Goal: Task Accomplishment & Management: Use online tool/utility

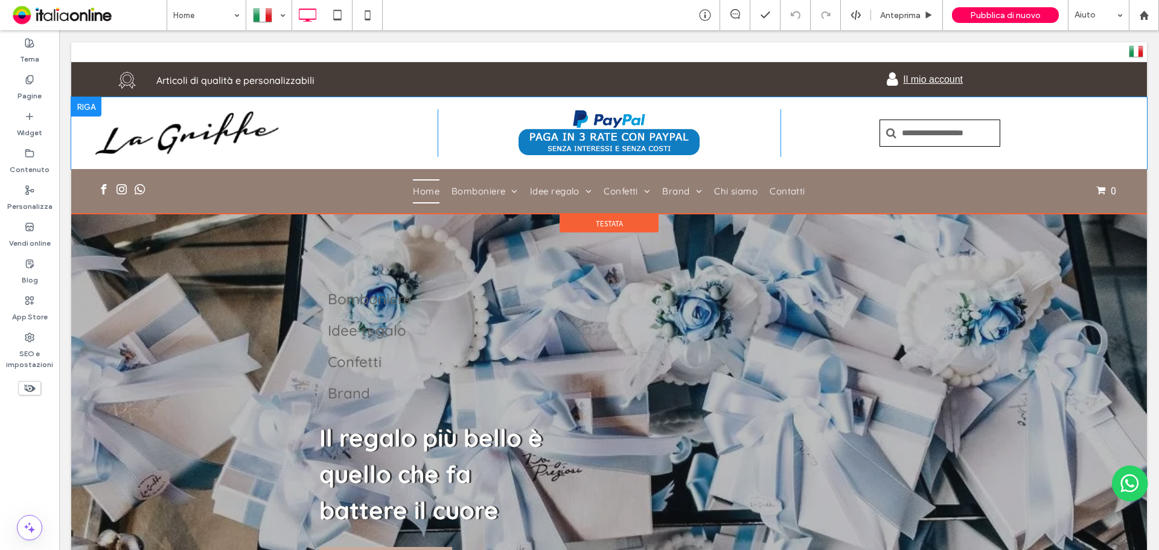
click at [97, 104] on div at bounding box center [86, 106] width 30 height 19
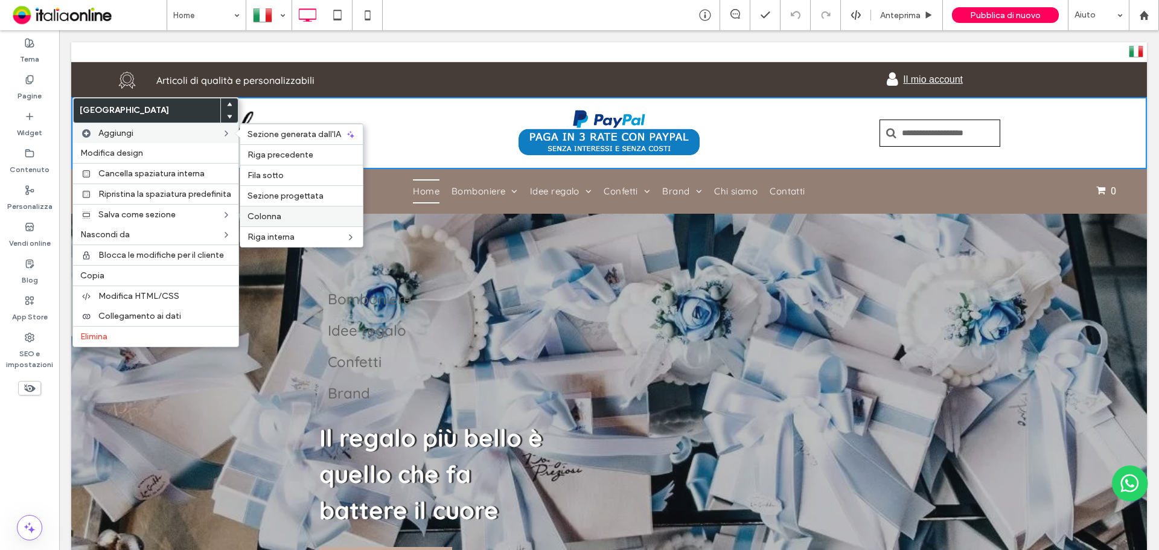
drag, startPoint x: 287, startPoint y: 212, endPoint x: 541, endPoint y: 141, distance: 264.6
click at [287, 212] on label "Colonna" at bounding box center [301, 216] width 108 height 10
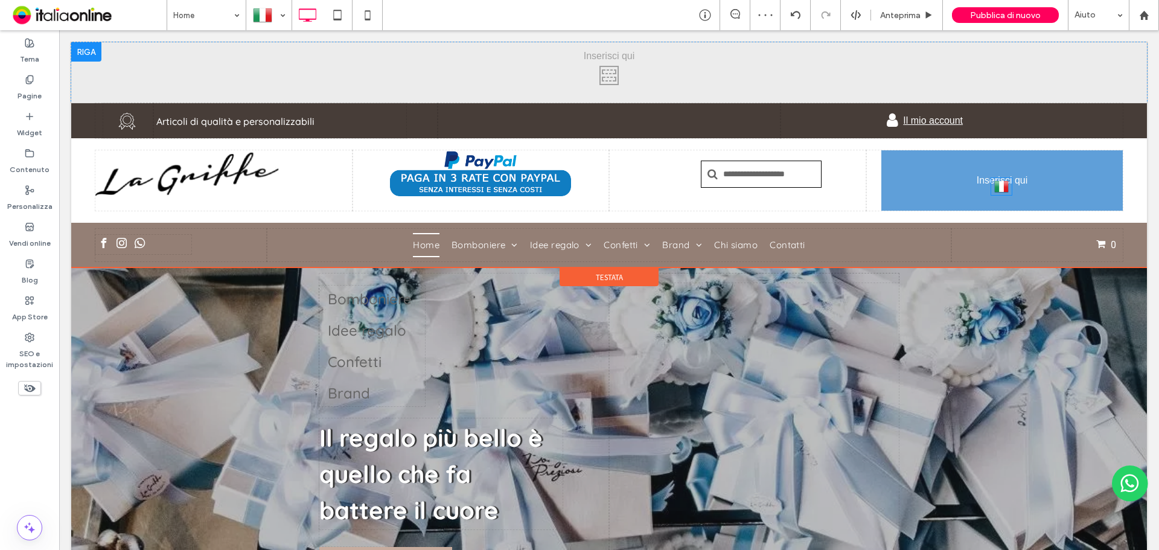
drag, startPoint x: 1131, startPoint y: 52, endPoint x: 1007, endPoint y: 188, distance: 183.6
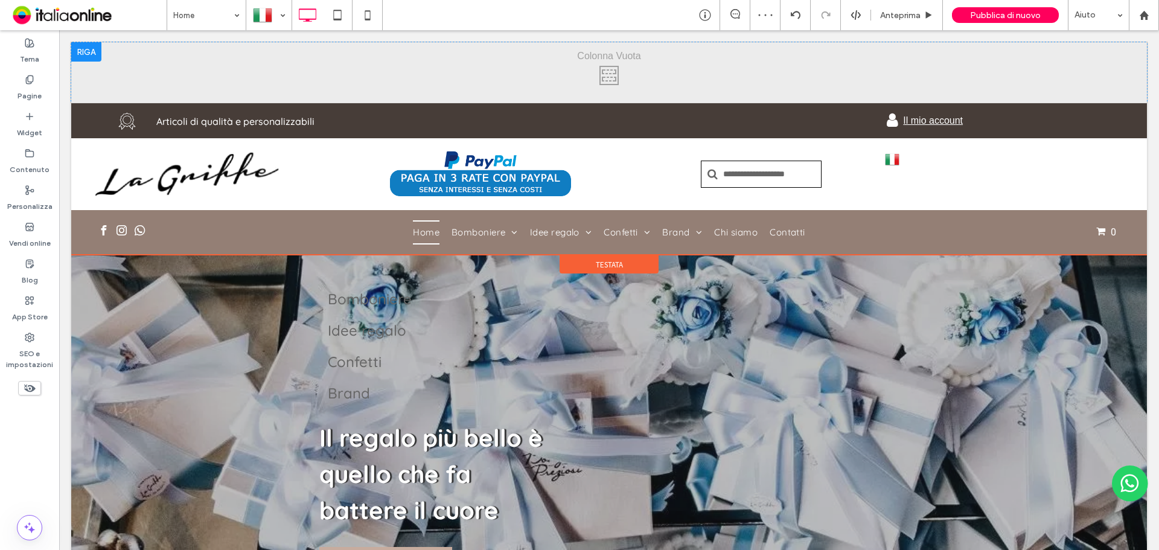
click at [87, 49] on div at bounding box center [86, 51] width 30 height 19
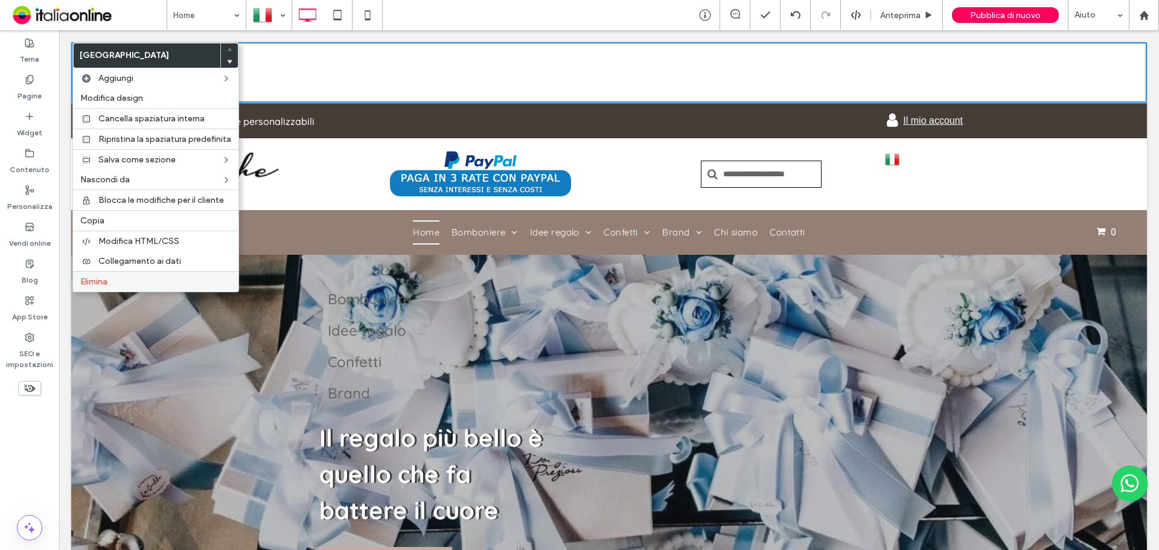
click at [120, 281] on label "Elimina" at bounding box center [155, 281] width 151 height 10
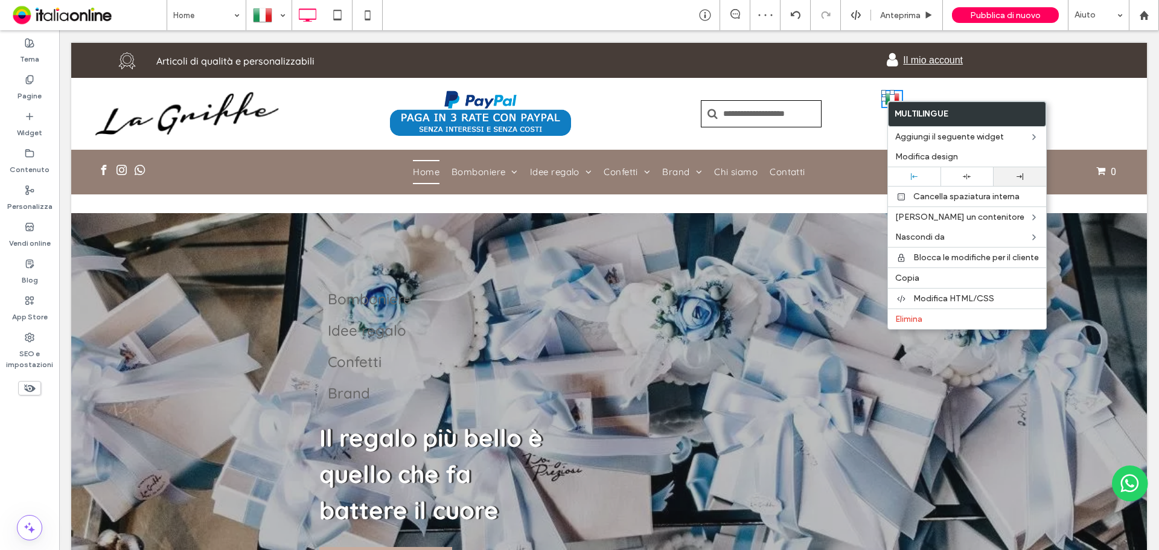
click at [1029, 180] on div at bounding box center [1019, 176] width 52 height 19
click at [866, 104] on div "Click To Paste Click To Paste Italiano it English en" at bounding box center [994, 114] width 257 height 48
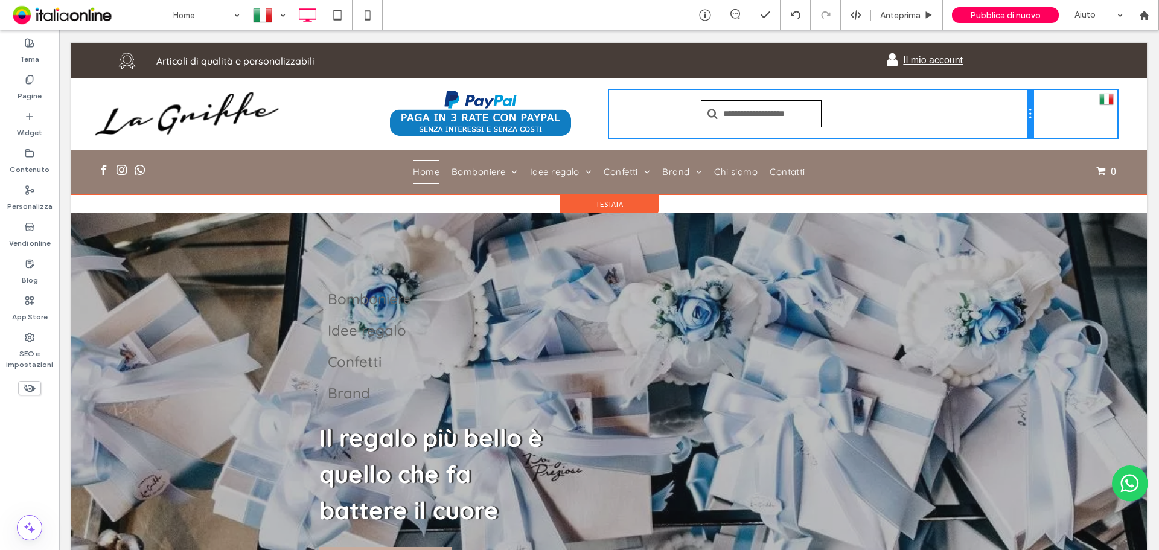
drag, startPoint x: 857, startPoint y: 109, endPoint x: 1065, endPoint y: 105, distance: 207.6
click at [1065, 105] on div "Click To Paste Click To Paste Click To Paste Click To Paste Click To Paste Ital…" at bounding box center [608, 114] width 1027 height 48
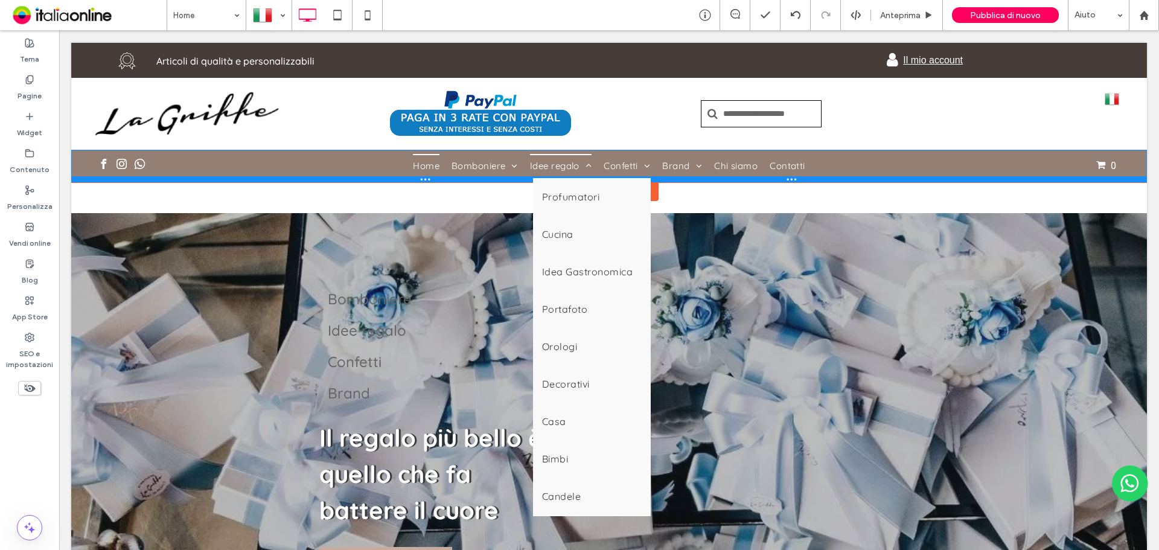
drag, startPoint x: 539, startPoint y: 192, endPoint x: 537, endPoint y: 169, distance: 23.0
click at [537, 169] on div "Click To Paste Home Bomboniere Matrimonio Battesimo Comunione Cresima [GEOGRAPH…" at bounding box center [608, 166] width 1075 height 33
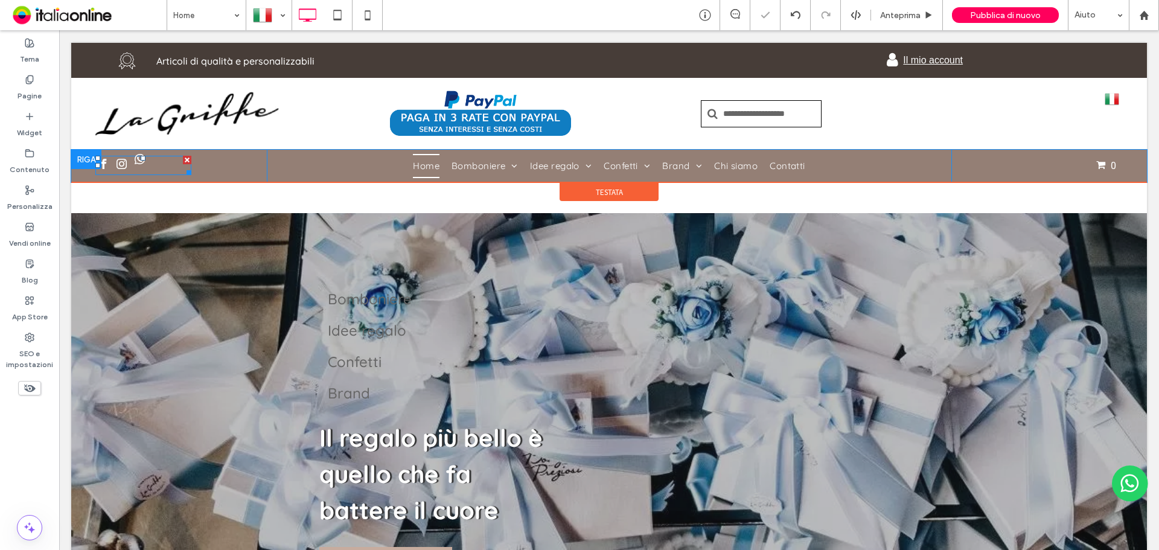
click at [140, 164] on span "whatsapp" at bounding box center [140, 159] width 16 height 16
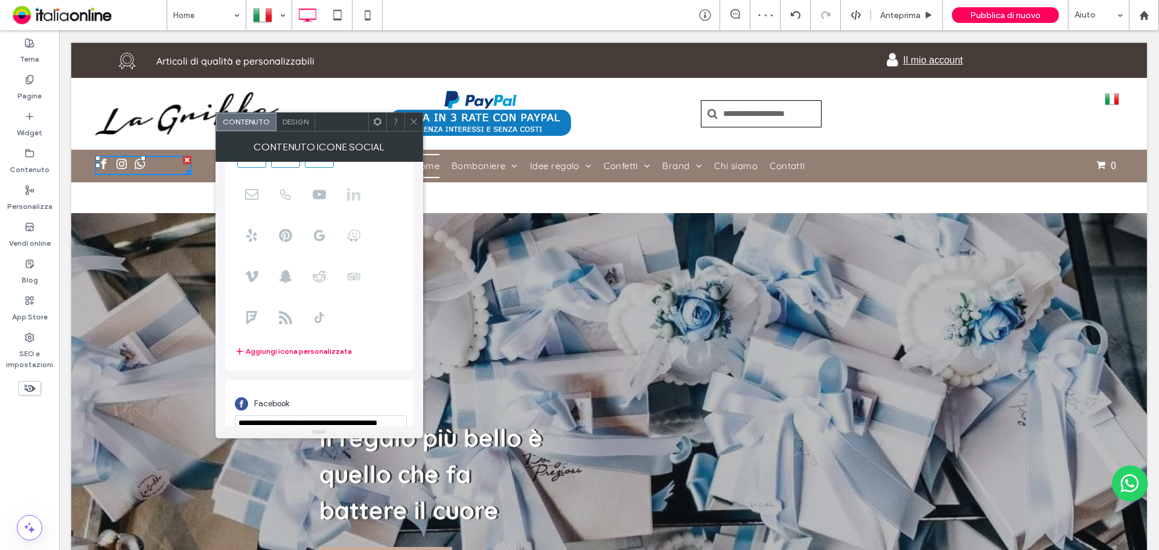
scroll to position [211, 0]
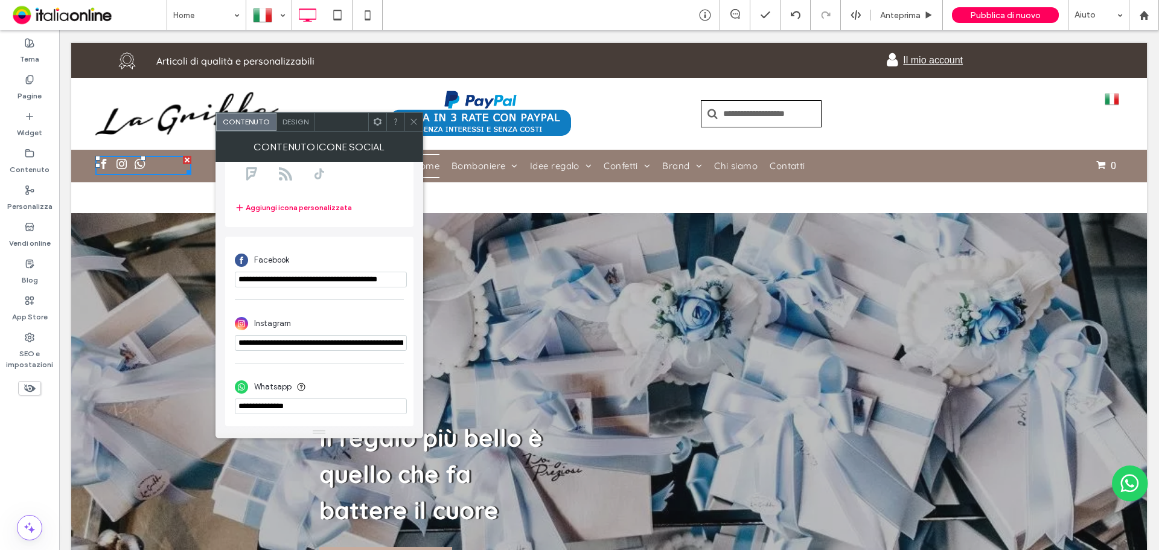
click at [418, 120] on icon at bounding box center [413, 121] width 9 height 9
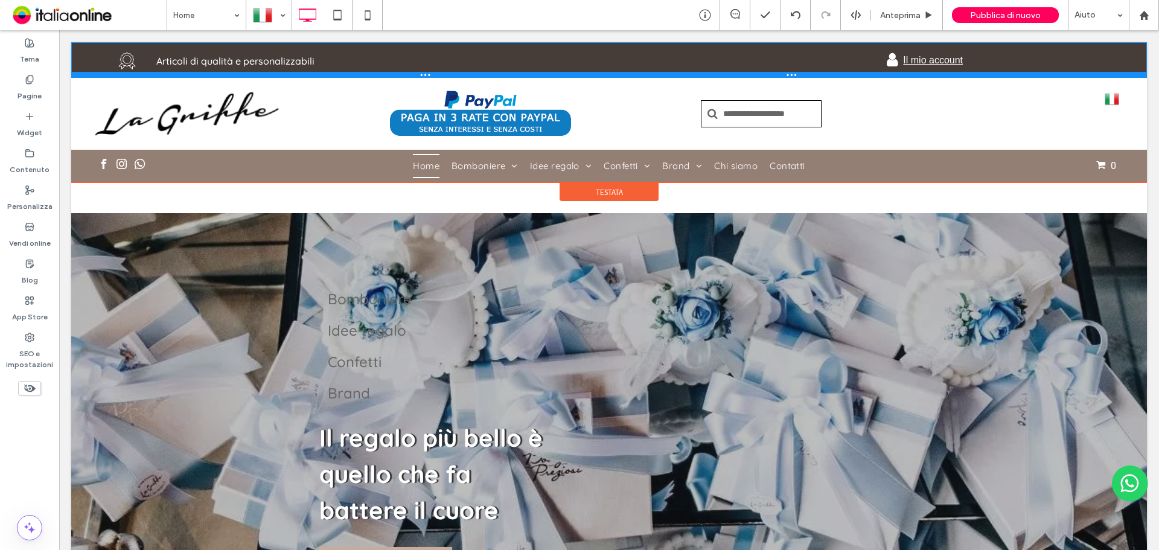
click at [341, 72] on div at bounding box center [608, 75] width 1075 height 6
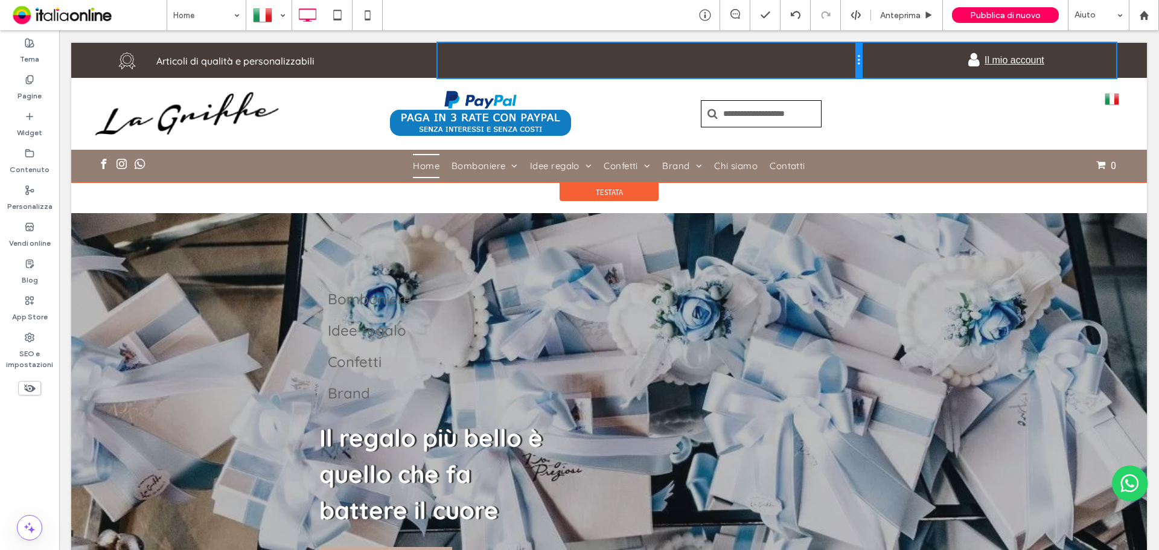
drag, startPoint x: 773, startPoint y: 53, endPoint x: 825, endPoint y: 56, distance: 51.9
click at [825, 56] on div "Click To Paste" at bounding box center [649, 60] width 424 height 35
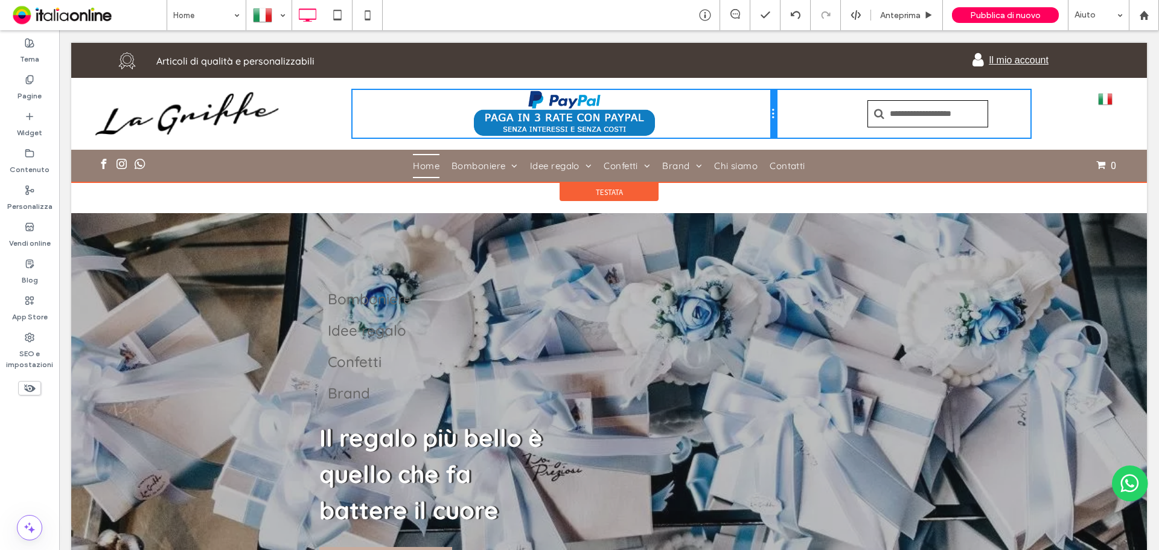
drag, startPoint x: 602, startPoint y: 113, endPoint x: 809, endPoint y: 109, distance: 206.4
click at [809, 109] on div "Click To Paste Click To Paste Click To Paste Click To Paste Click To Paste Ital…" at bounding box center [608, 114] width 1027 height 48
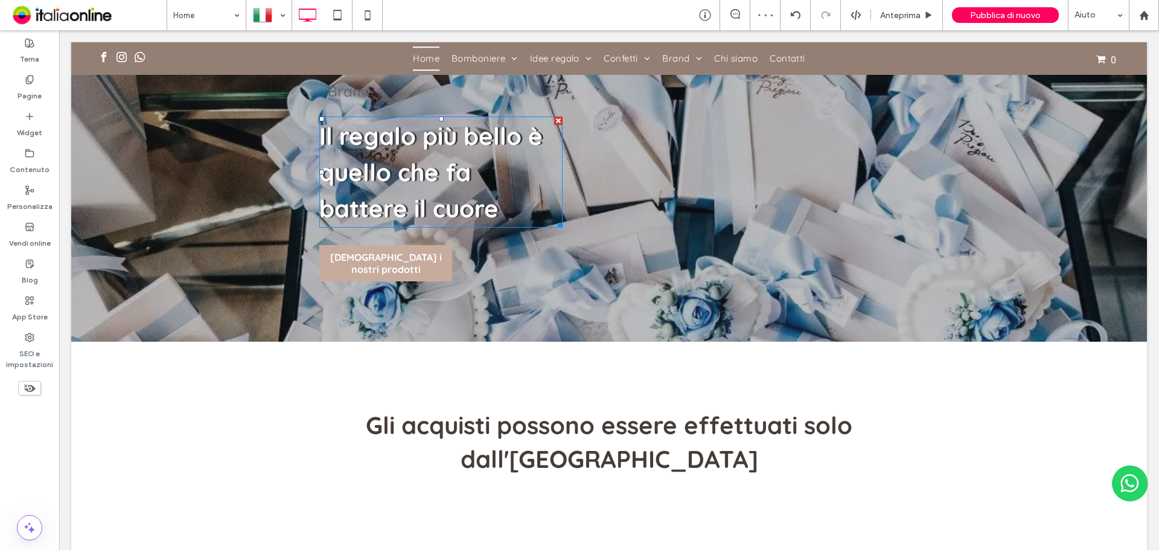
scroll to position [0, 0]
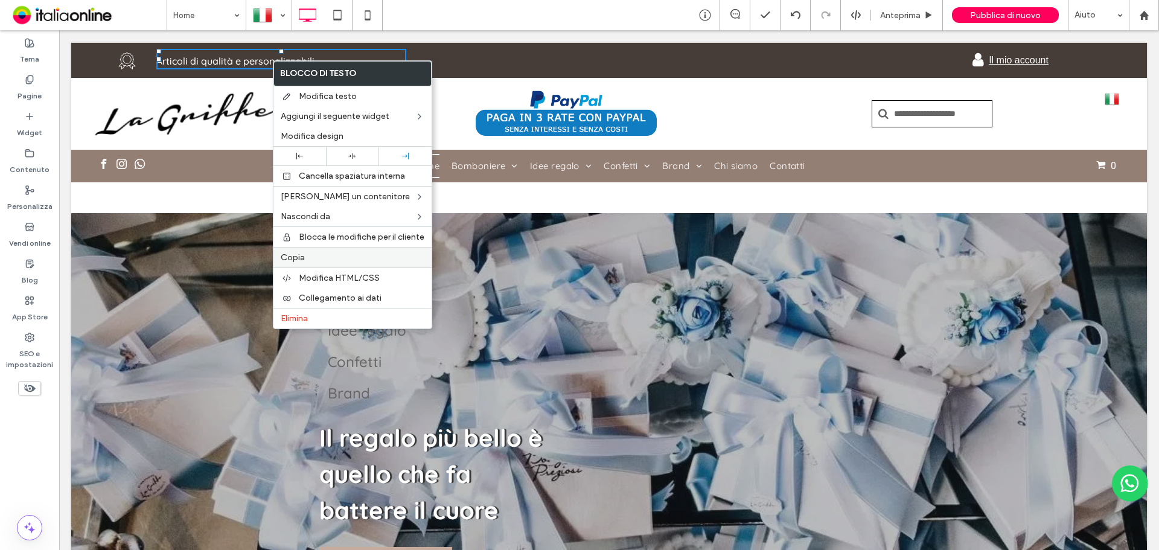
click at [304, 255] on span "Copia" at bounding box center [293, 257] width 24 height 10
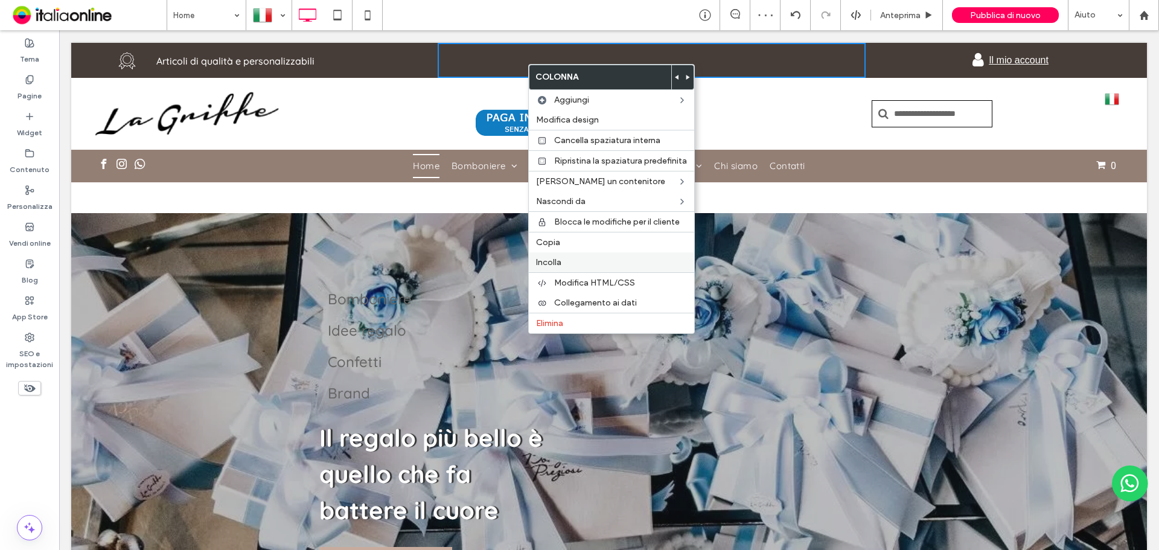
click at [589, 264] on label "Incolla" at bounding box center [611, 262] width 151 height 10
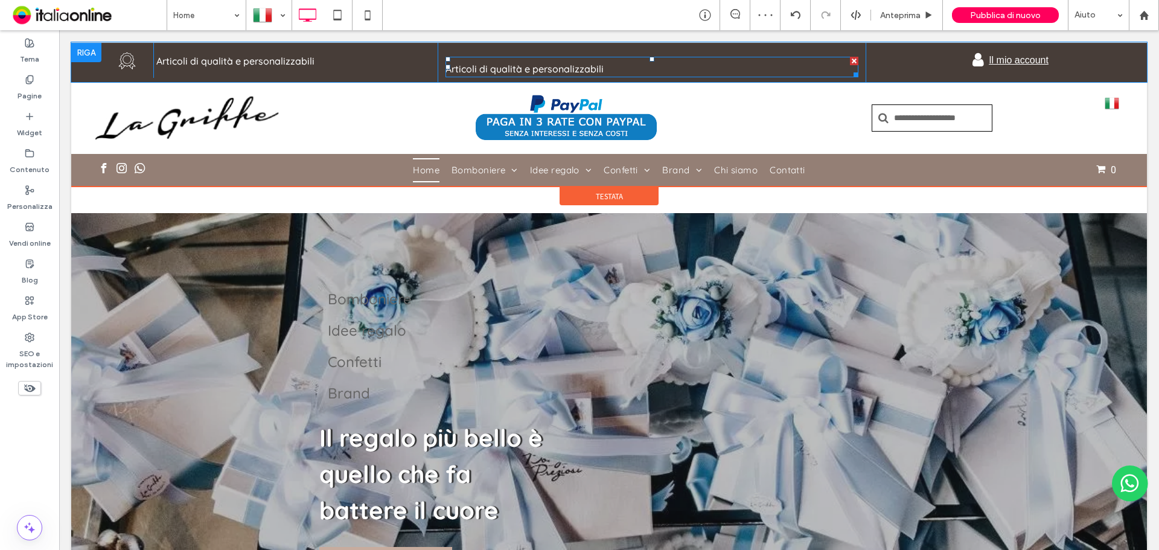
click at [555, 63] on span "Articoli di qualità e personalizzabili" at bounding box center [524, 69] width 158 height 12
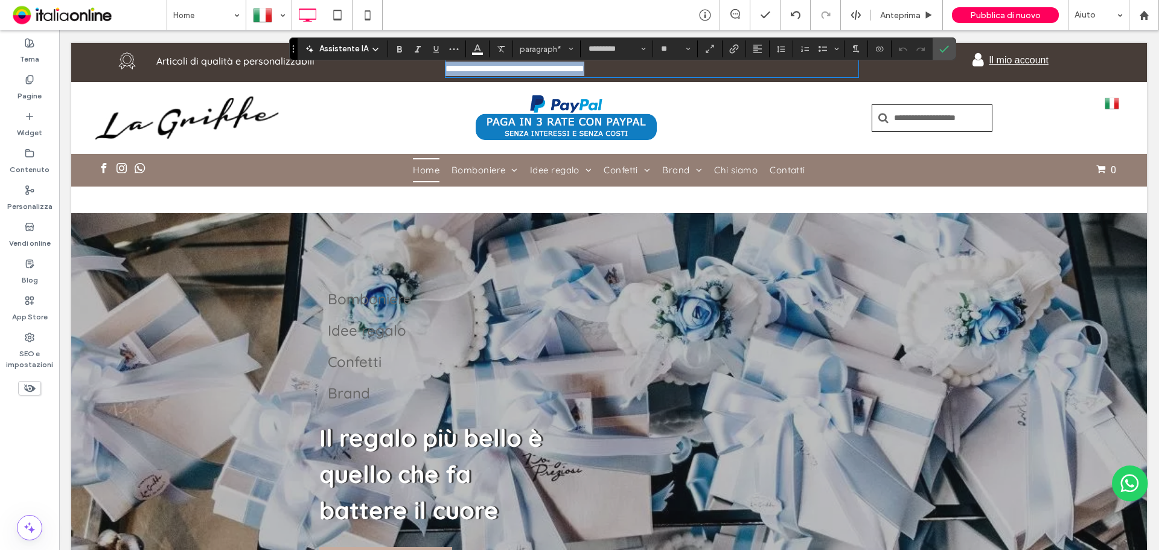
click at [562, 66] on span "**********" at bounding box center [514, 68] width 139 height 9
click at [525, 73] on span "**********" at bounding box center [587, 68] width 284 height 9
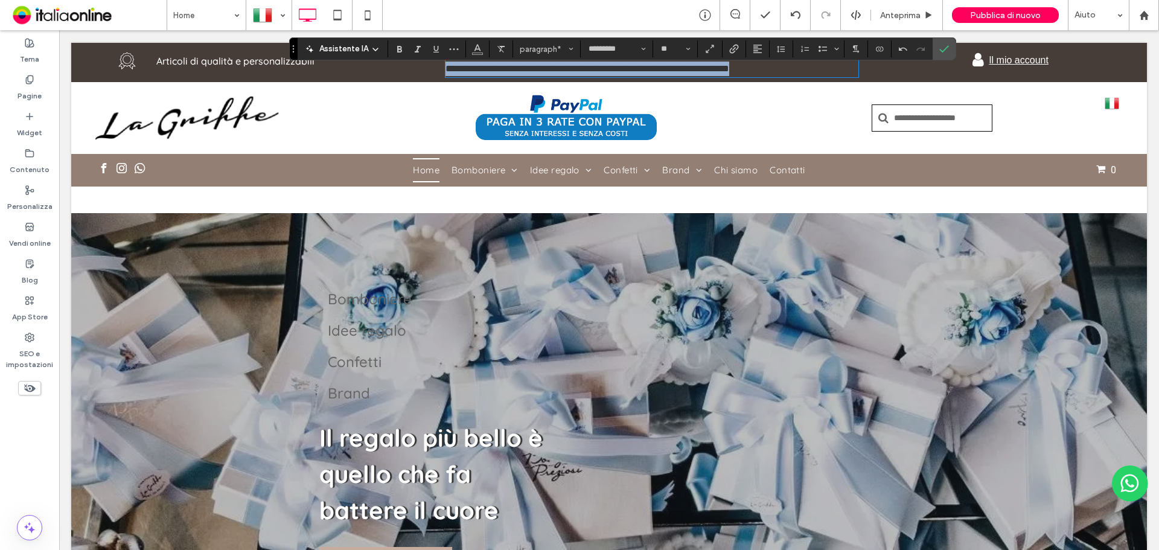
click at [525, 73] on span "**********" at bounding box center [587, 68] width 284 height 9
click at [481, 43] on icon "Colore" at bounding box center [477, 48] width 10 height 10
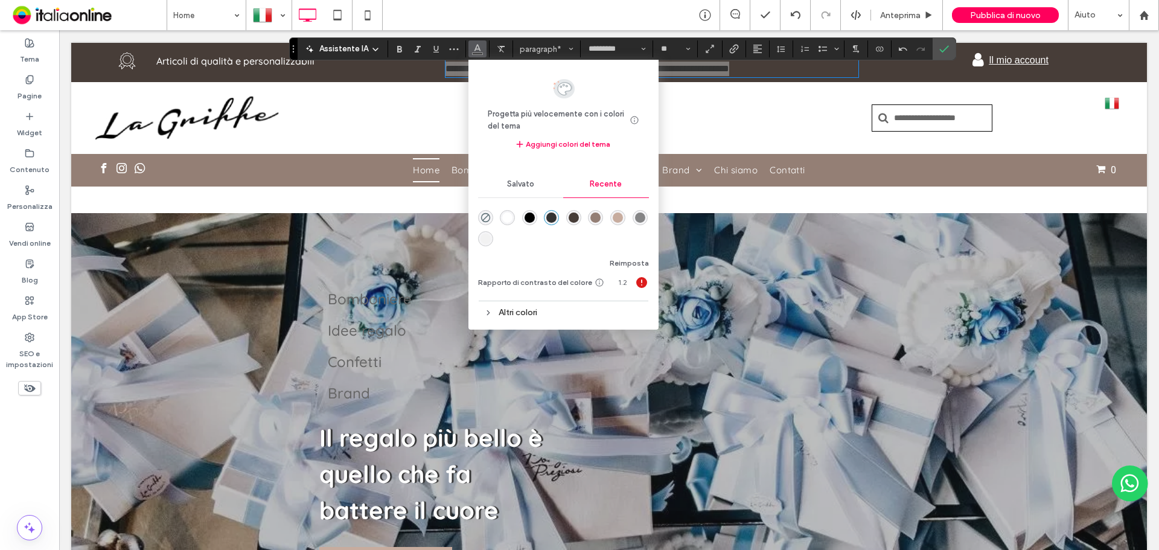
click at [506, 218] on div "rgba(255, 255, 255, 1)" at bounding box center [507, 217] width 10 height 10
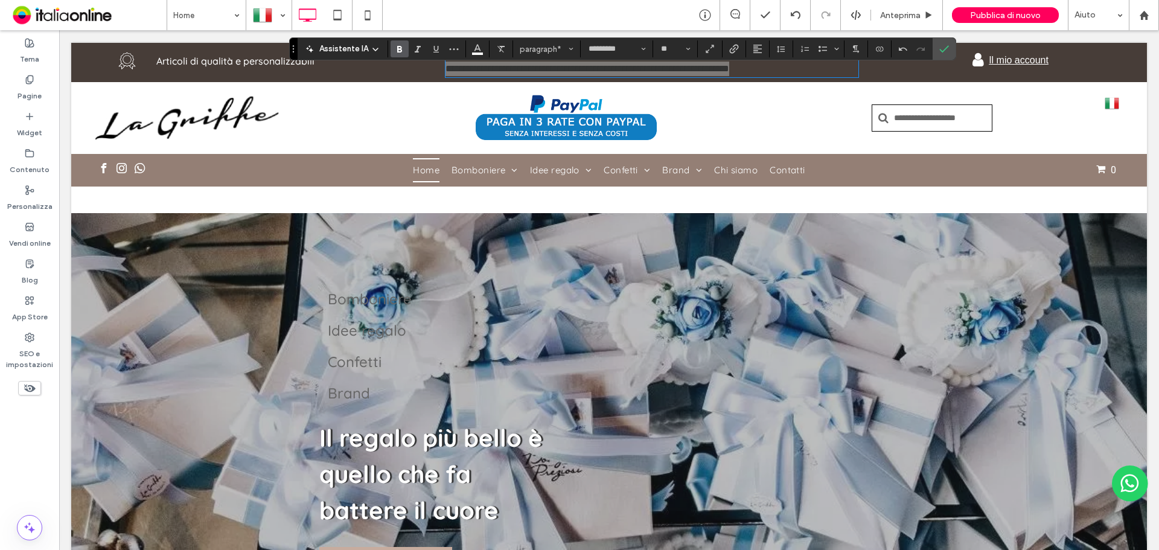
click at [400, 45] on icon "Grassetto" at bounding box center [400, 49] width 10 height 10
click at [454, 46] on icon "Altro" at bounding box center [454, 49] width 10 height 10
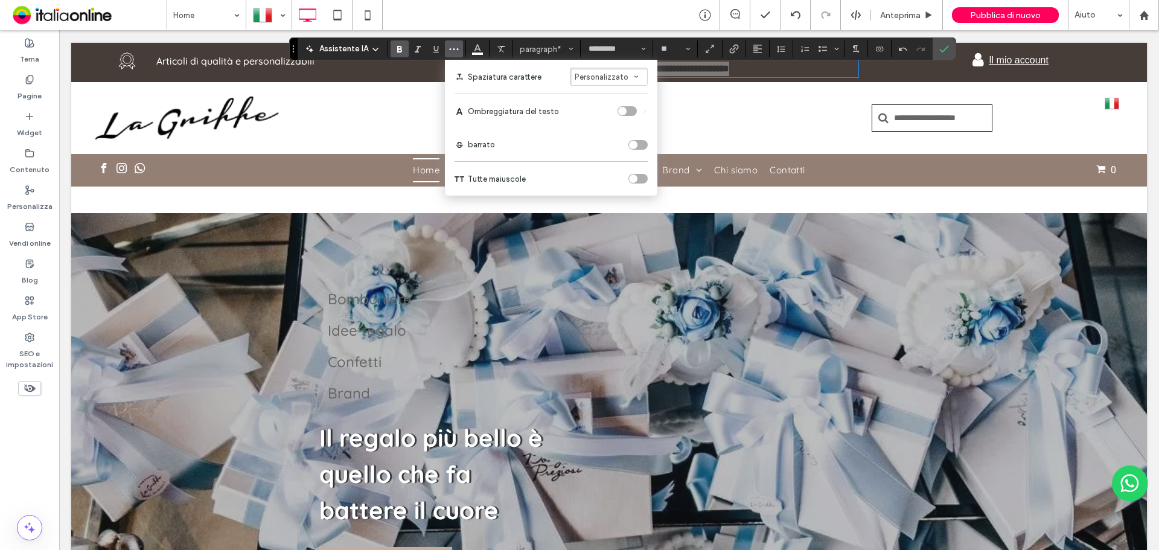
click at [639, 181] on div "toggle" at bounding box center [637, 179] width 19 height 10
click at [942, 45] on icon "Conferma" at bounding box center [944, 49] width 10 height 10
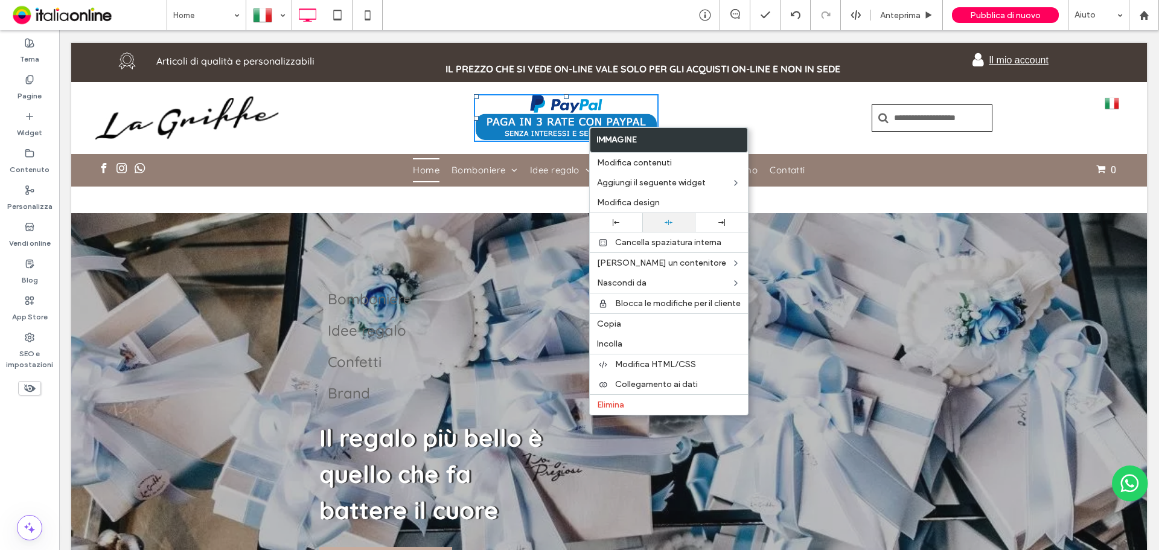
click at [676, 226] on div at bounding box center [668, 222] width 40 height 8
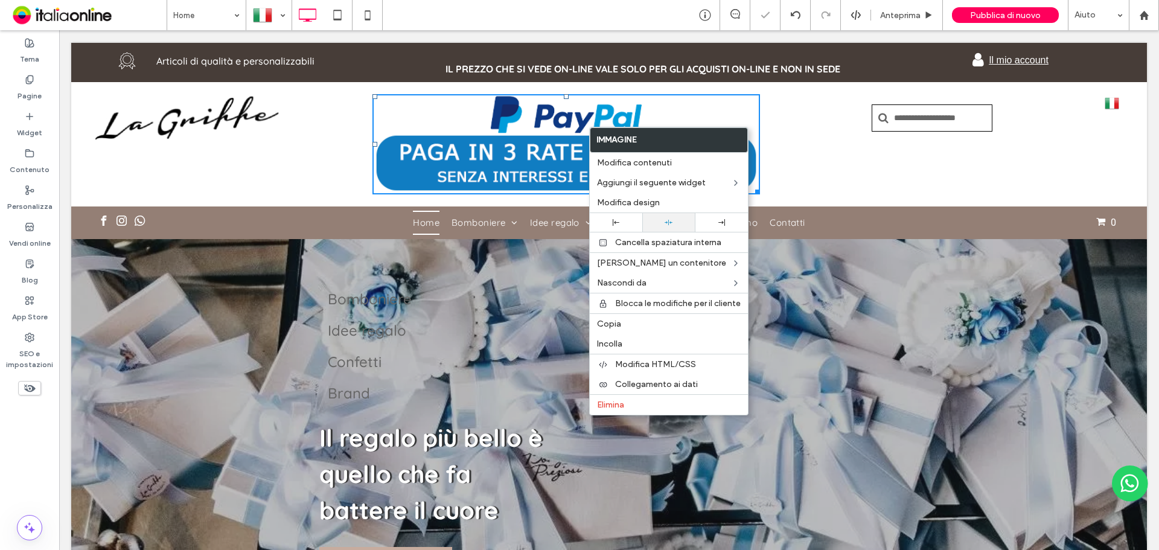
click at [664, 225] on icon at bounding box center [668, 222] width 8 height 8
click at [725, 107] on img at bounding box center [565, 144] width 387 height 100
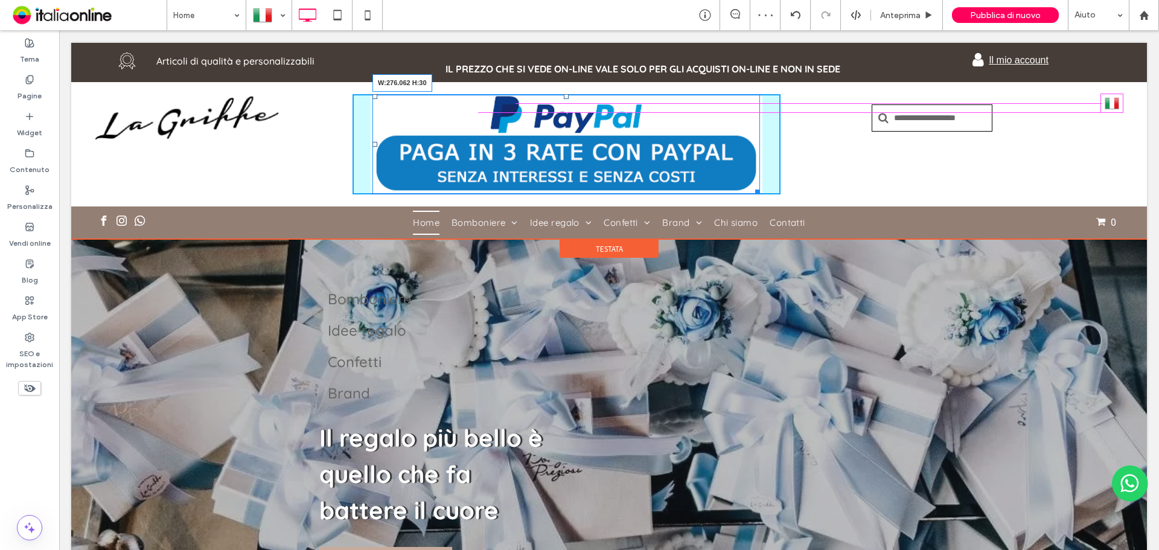
drag, startPoint x: 750, startPoint y: 192, endPoint x: 699, endPoint y: 142, distance: 72.1
click at [751, 185] on div at bounding box center [755, 189] width 9 height 9
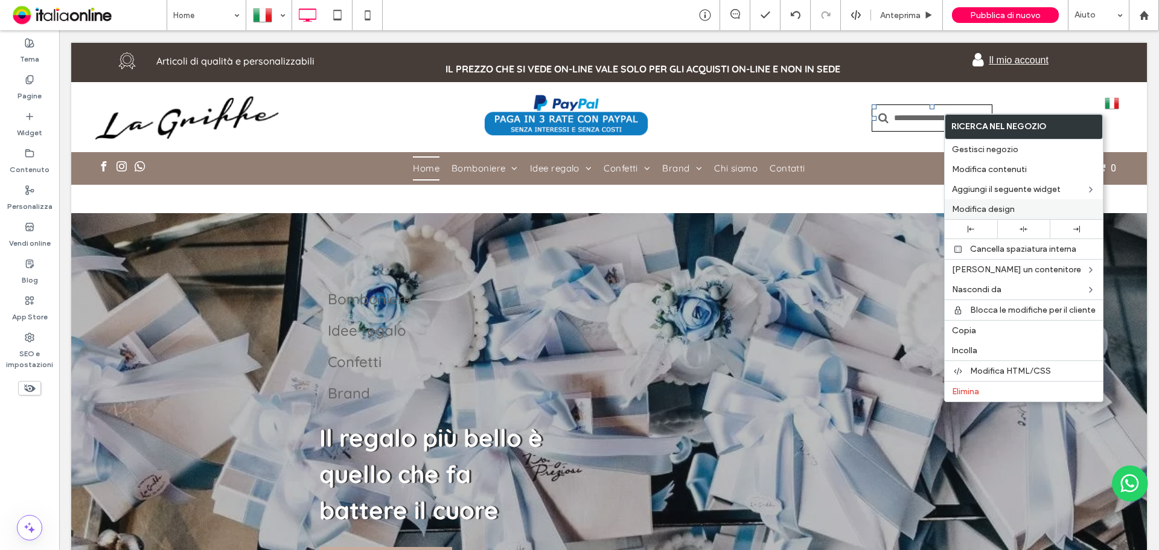
click at [996, 214] on span "Modifica design" at bounding box center [983, 209] width 63 height 10
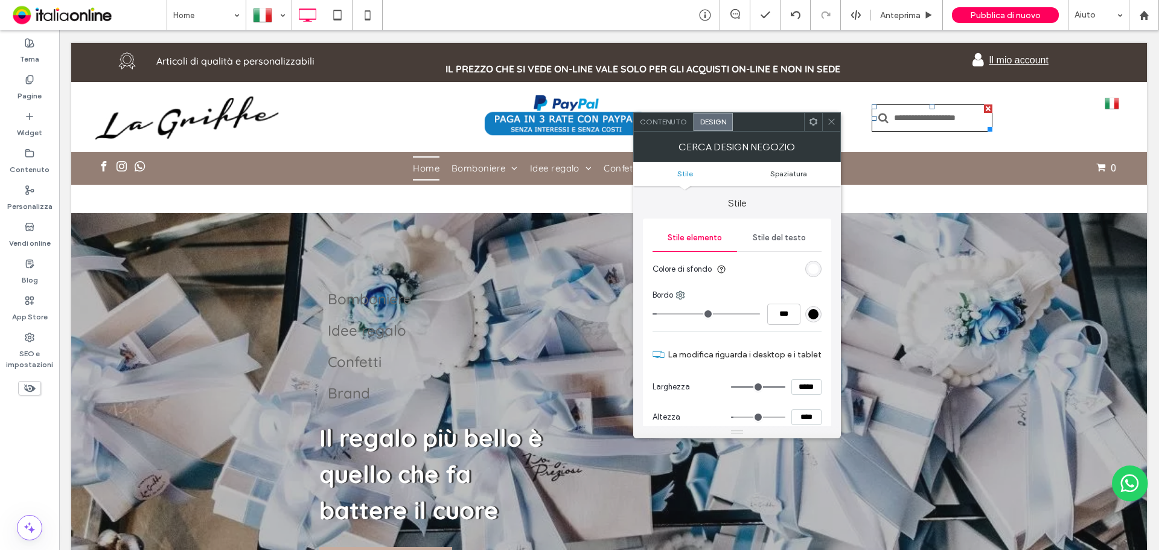
click at [798, 177] on span "Spaziatura" at bounding box center [788, 173] width 37 height 9
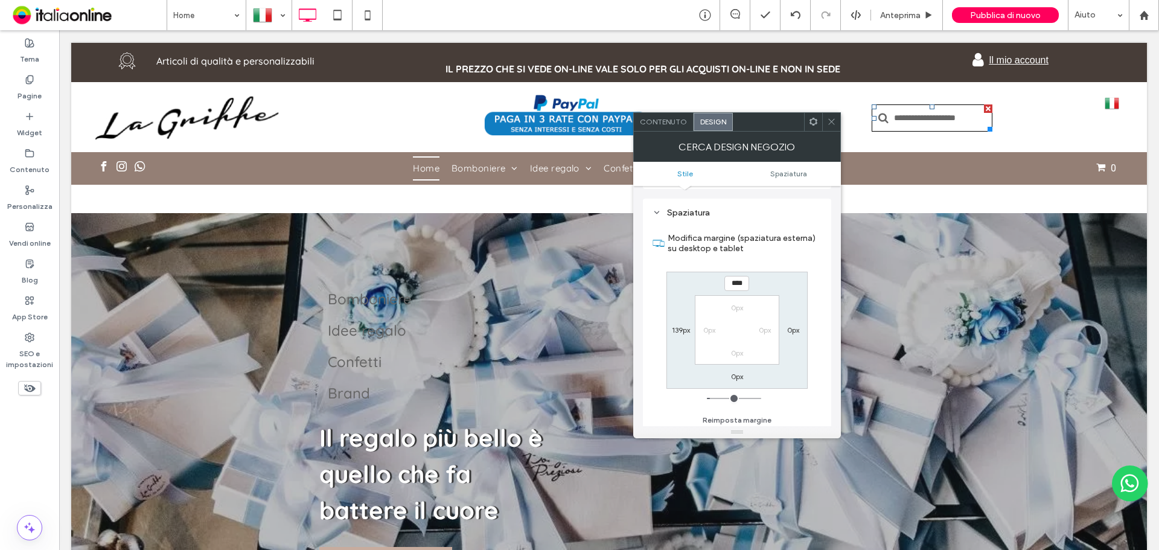
scroll to position [335, 0]
type input "***"
type input "*"
click at [830, 119] on icon at bounding box center [831, 121] width 9 height 9
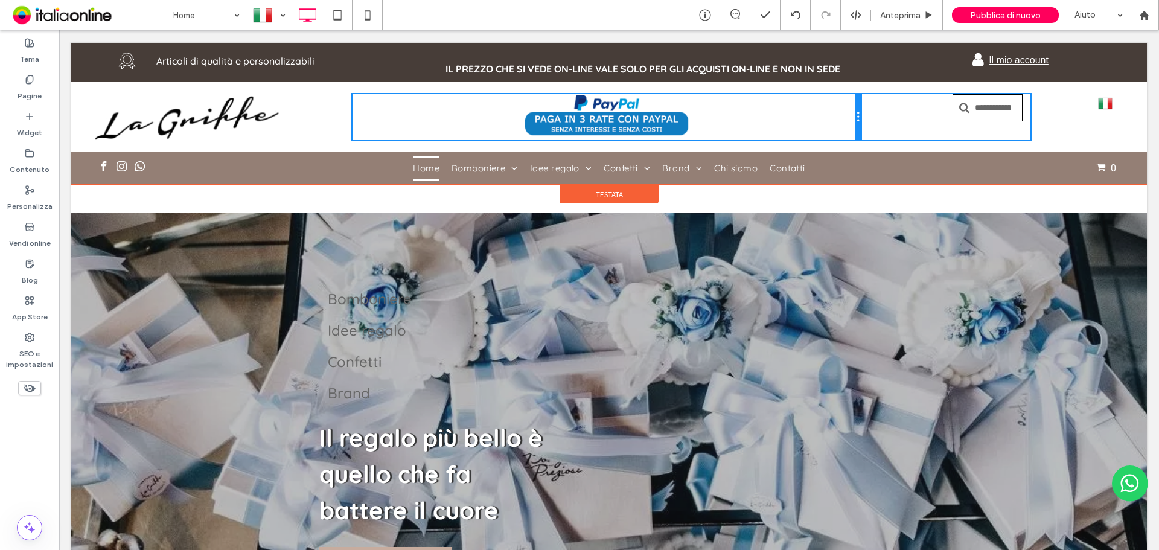
drag, startPoint x: 772, startPoint y: 113, endPoint x: 876, endPoint y: 145, distance: 107.8
click at [816, 112] on div "Click To Paste" at bounding box center [606, 117] width 509 height 46
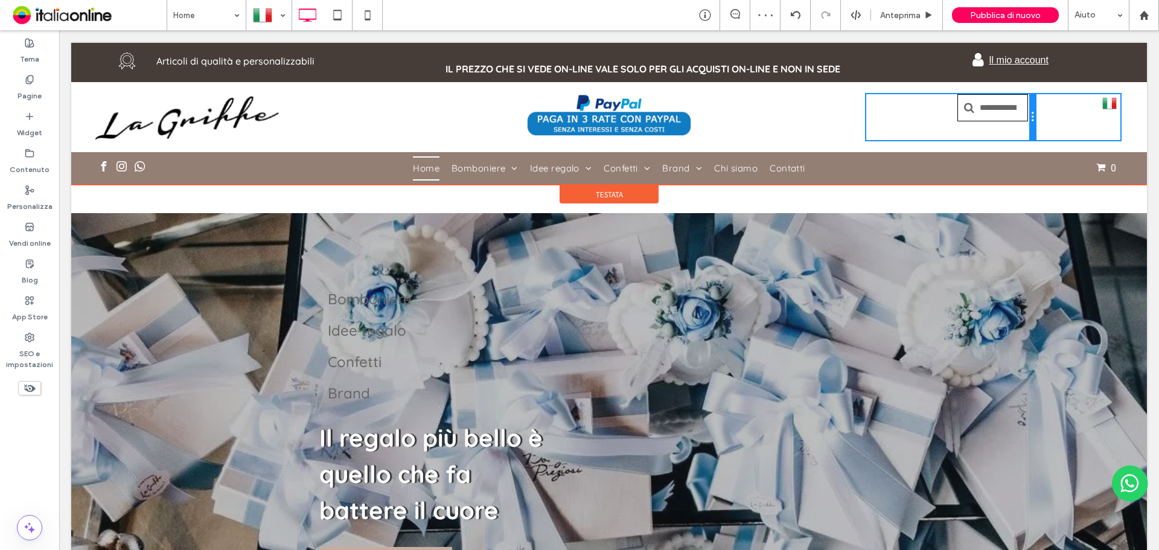
drag, startPoint x: 1026, startPoint y: 112, endPoint x: 1068, endPoint y: 106, distance: 42.6
click at [1068, 106] on div "Click To Paste Click To Paste Click To Paste Click To Paste Click To Paste Ital…" at bounding box center [608, 117] width 1027 height 46
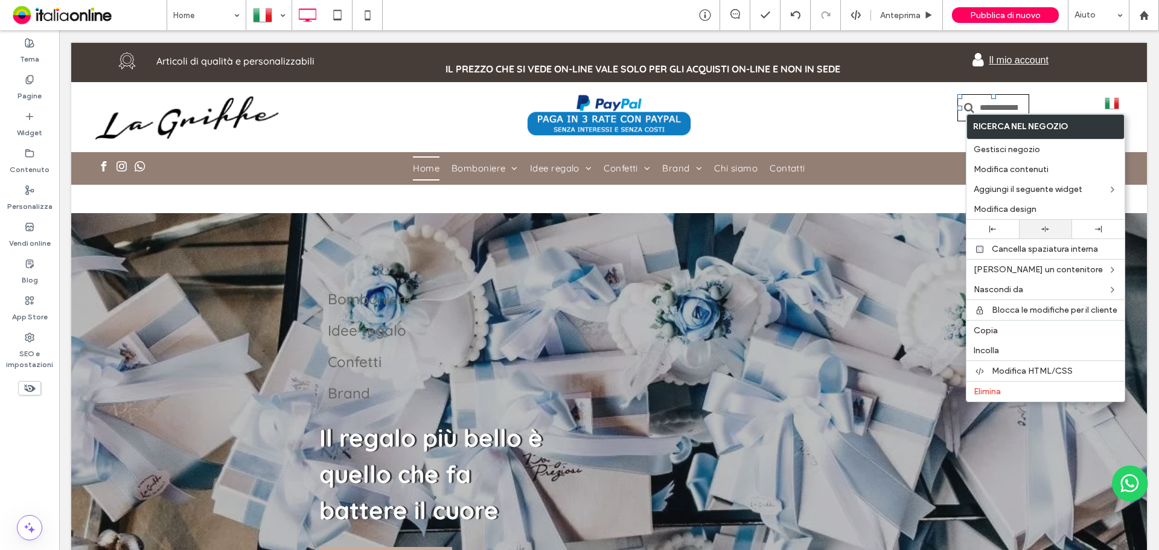
click at [1041, 227] on icon at bounding box center [1045, 229] width 8 height 8
click at [914, 132] on div "Click To Paste" at bounding box center [951, 117] width 171 height 46
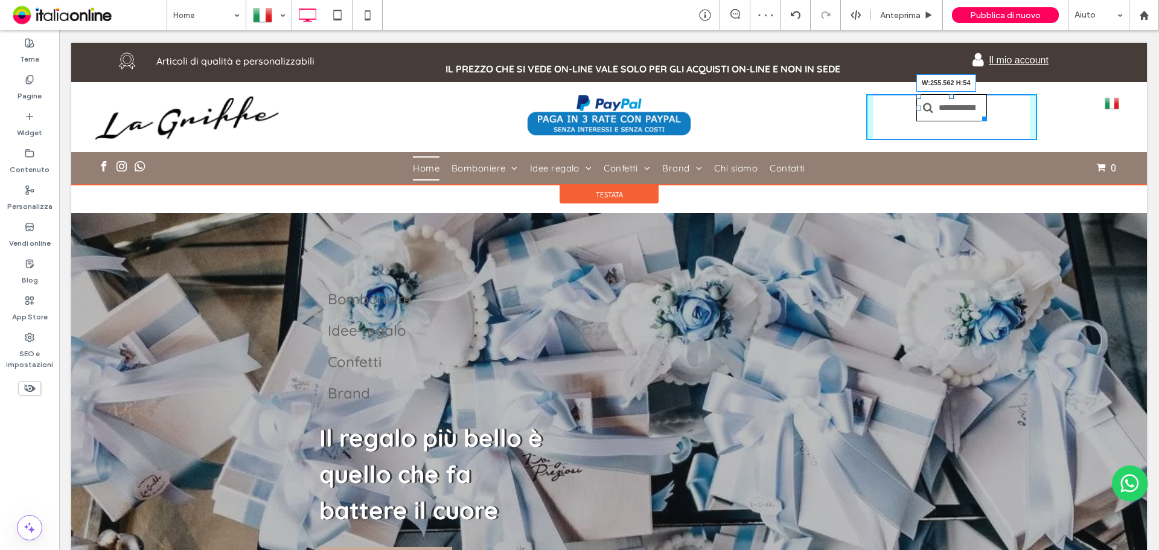
drag, startPoint x: 978, startPoint y: 119, endPoint x: 1042, endPoint y: 124, distance: 64.8
click at [1042, 124] on div "Click To Paste Click To Paste W:255.562 H:54 Click To Paste Click To Paste Clic…" at bounding box center [608, 117] width 1027 height 46
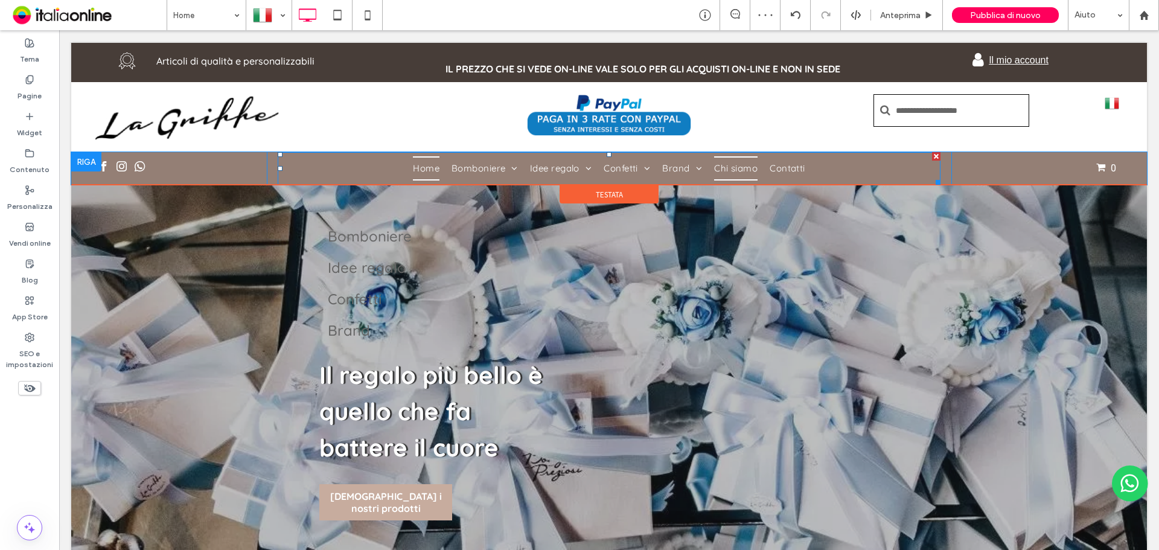
scroll to position [0, 0]
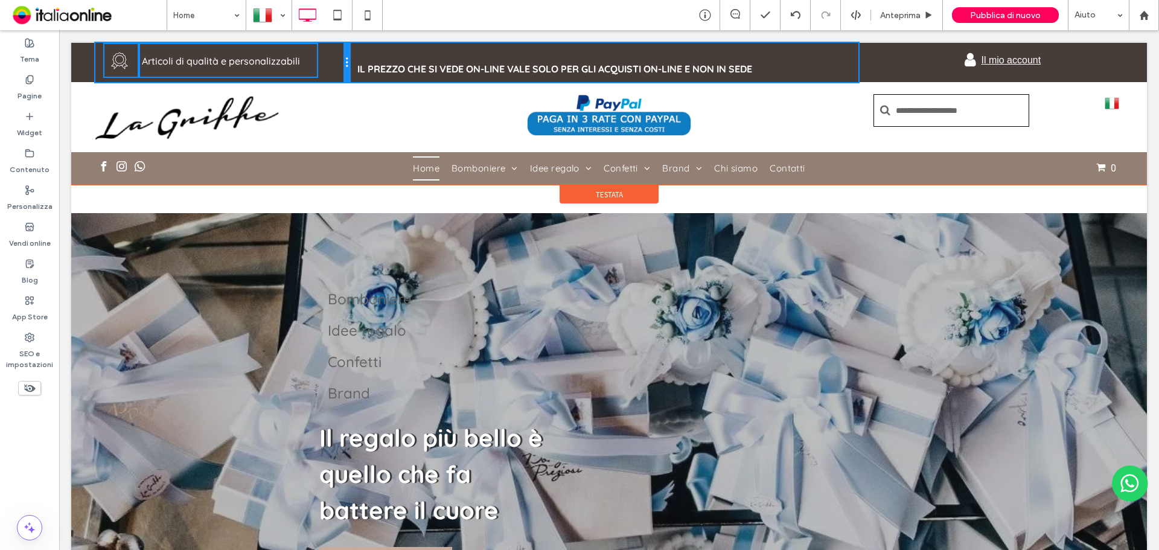
drag, startPoint x: 431, startPoint y: 60, endPoint x: 357, endPoint y: 63, distance: 73.7
click at [357, 63] on div "Click To Paste Articoli di qualità e personalizzabili Click To Paste Click To P…" at bounding box center [608, 62] width 1027 height 39
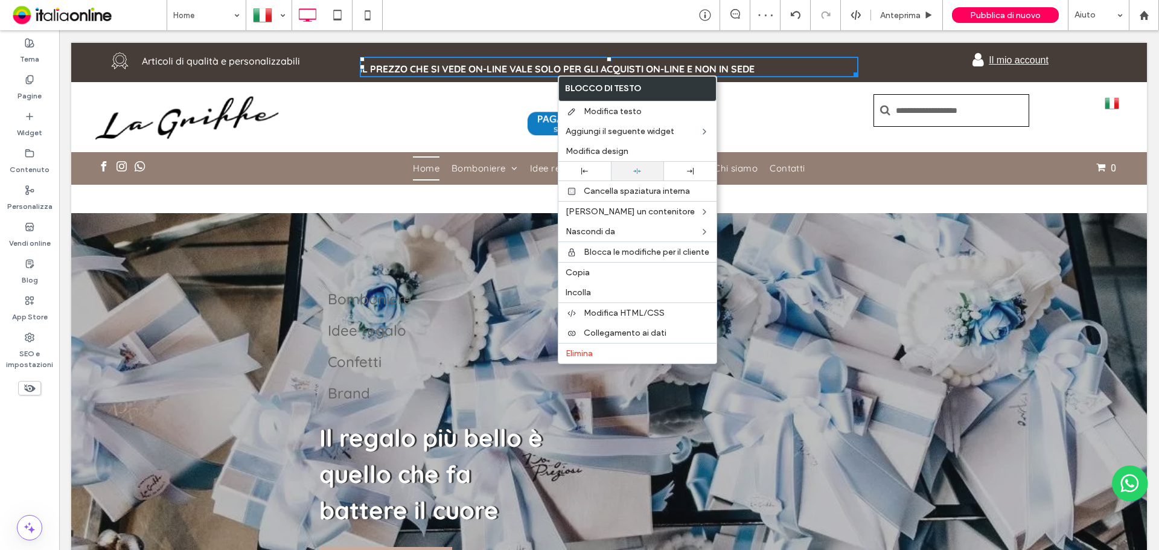
click at [643, 173] on div at bounding box center [637, 171] width 40 height 8
click at [552, 65] on strong "il prezzo che si vede on-line vale solo per gli acquisti on-line e non in sede" at bounding box center [560, 69] width 395 height 12
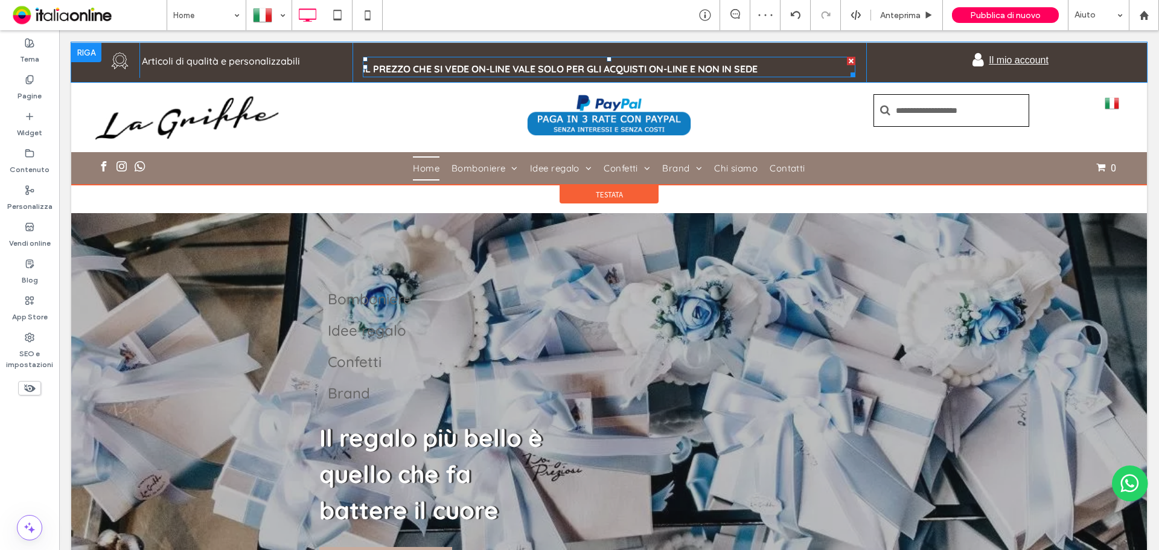
click at [568, 69] on strong "il prezzo che si vede on-line vale solo per gli acquisti on-line e non in sede" at bounding box center [560, 69] width 395 height 12
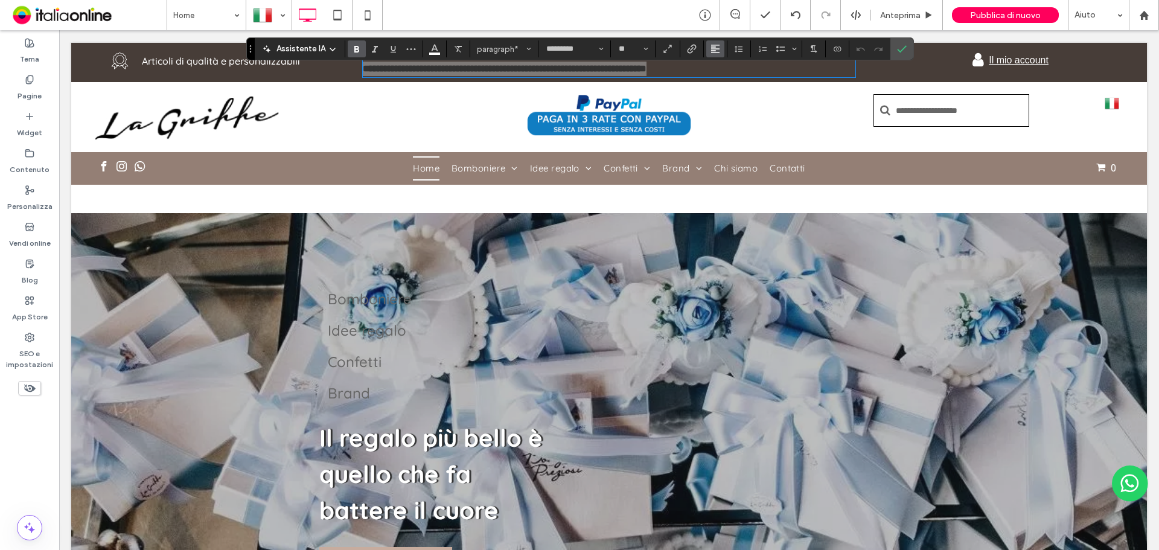
click at [713, 50] on icon "Allineamento" at bounding box center [715, 49] width 10 height 10
click at [728, 83] on icon "ui.textEditor.alignment.center" at bounding box center [724, 86] width 10 height 10
click at [903, 48] on icon "Conferma" at bounding box center [902, 49] width 10 height 10
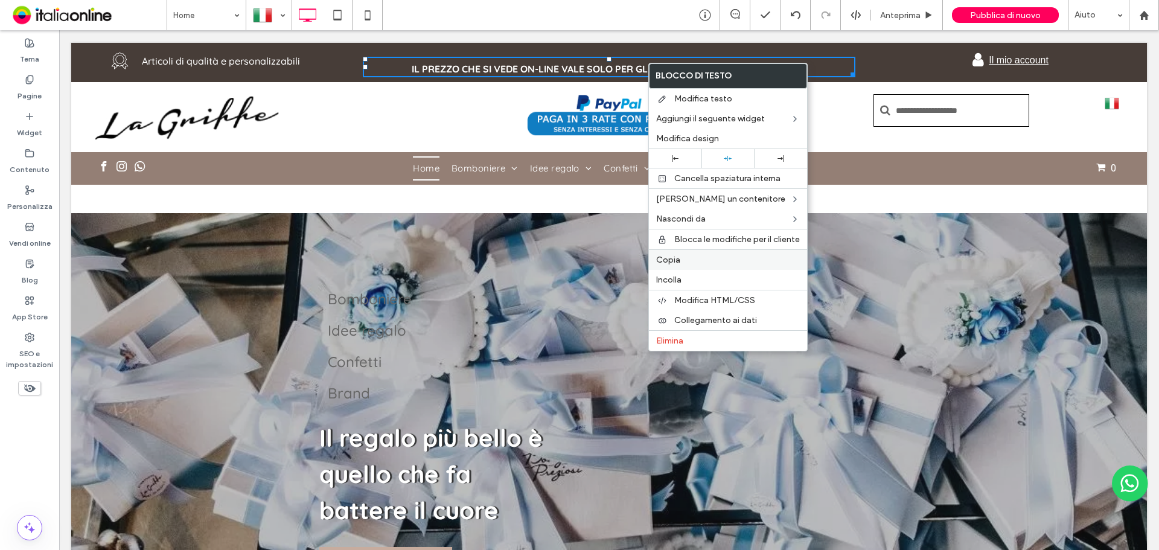
click at [698, 261] on label "Copia" at bounding box center [728, 260] width 144 height 10
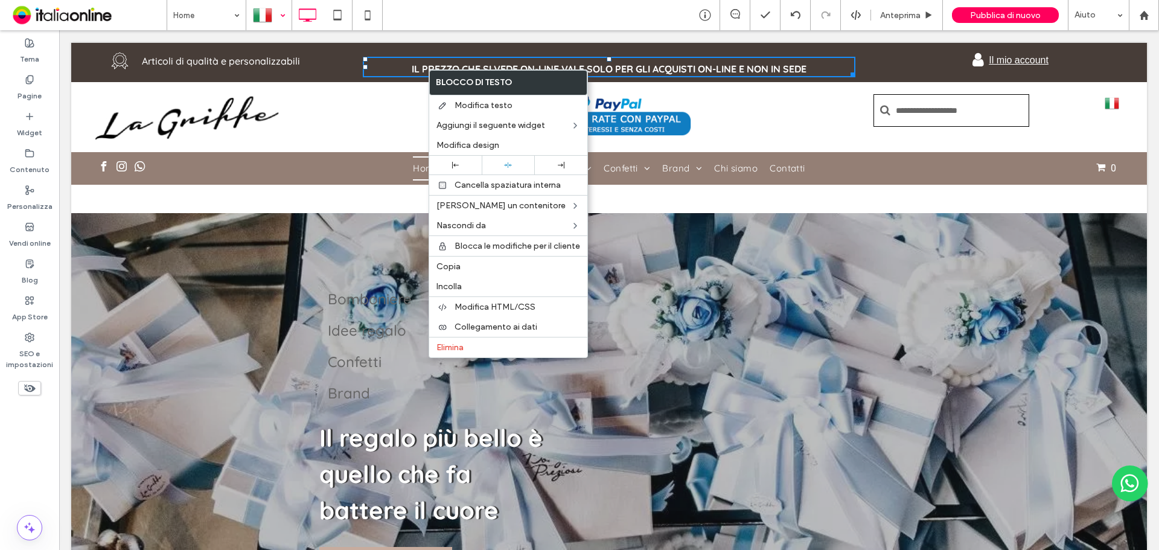
click at [278, 10] on div at bounding box center [269, 15] width 44 height 29
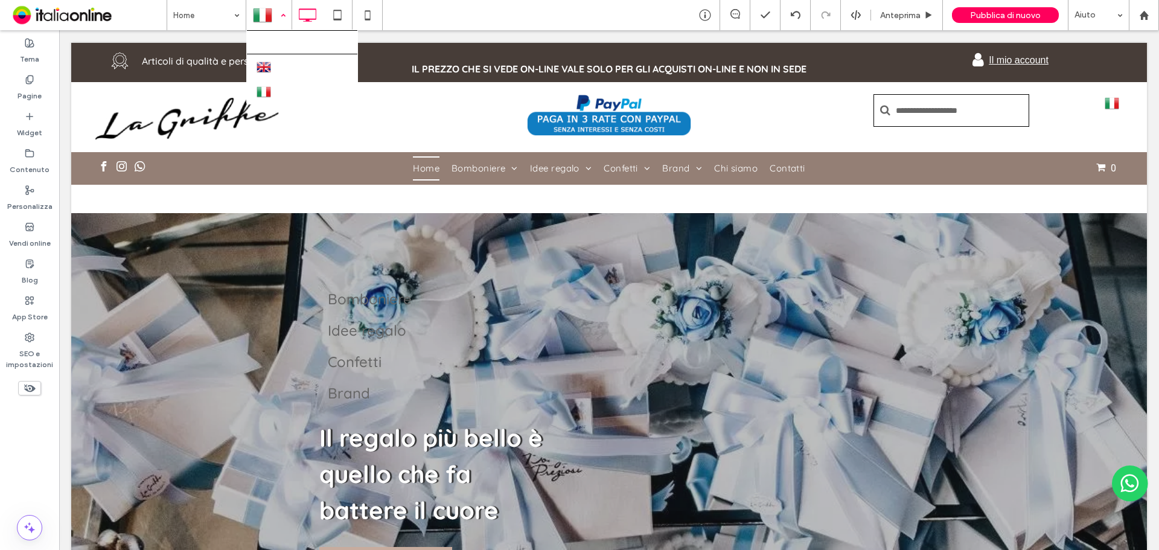
click at [286, 16] on div at bounding box center [269, 15] width 44 height 29
click at [292, 21] on div at bounding box center [307, 15] width 30 height 24
click at [285, 14] on div at bounding box center [269, 15] width 44 height 29
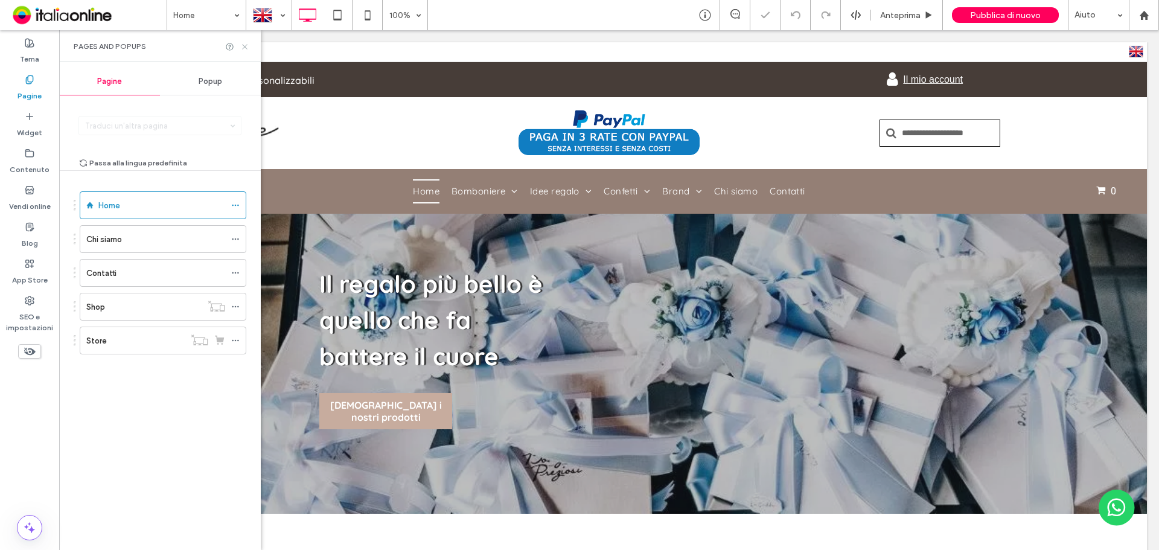
click at [244, 44] on icon at bounding box center [244, 46] width 9 height 9
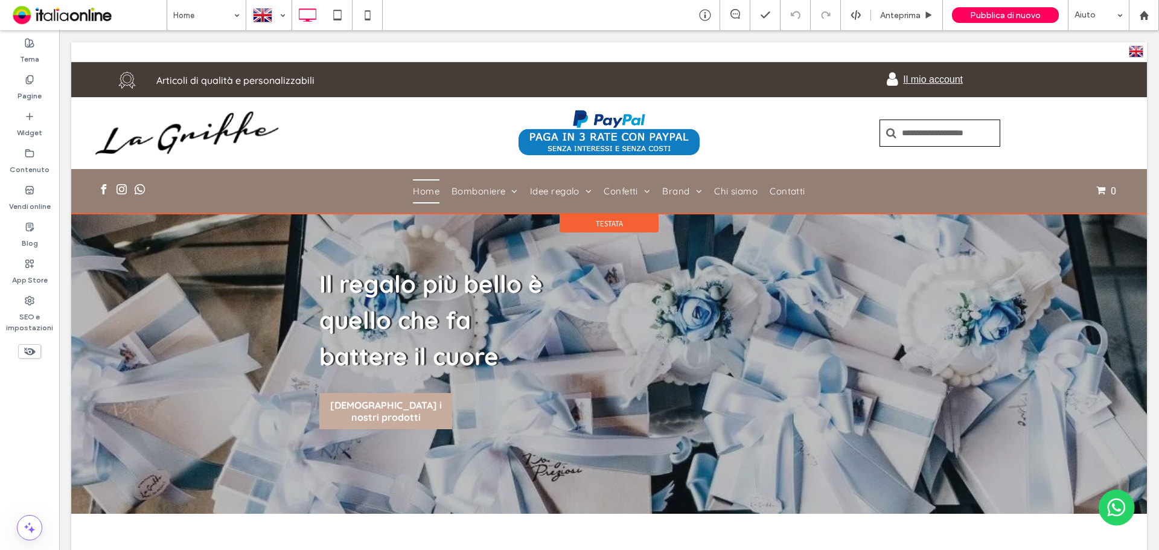
click at [605, 220] on span "Testata" at bounding box center [609, 223] width 27 height 10
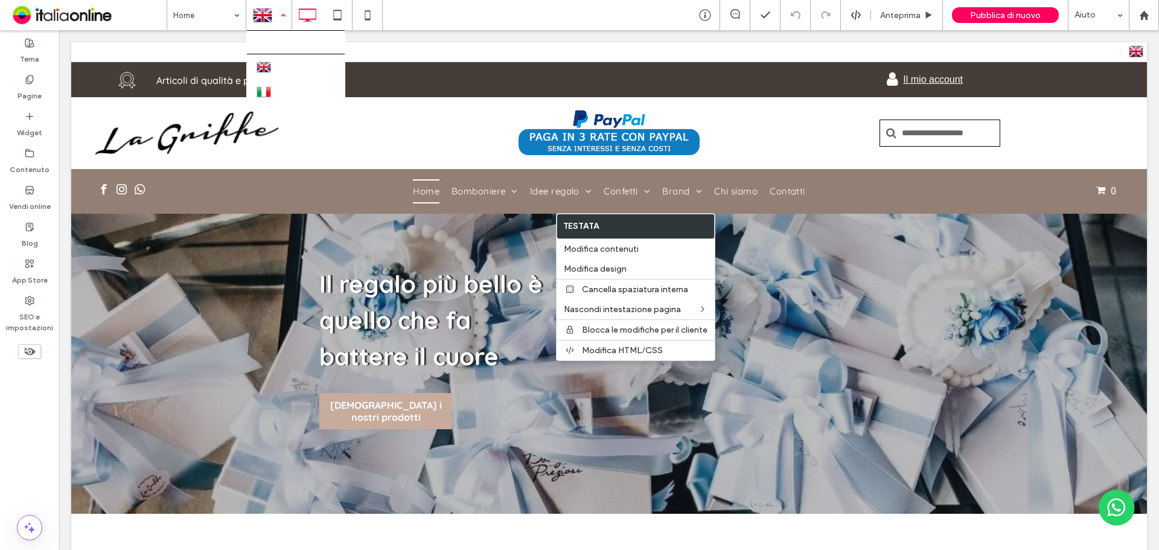
click at [257, 10] on div at bounding box center [269, 15] width 44 height 29
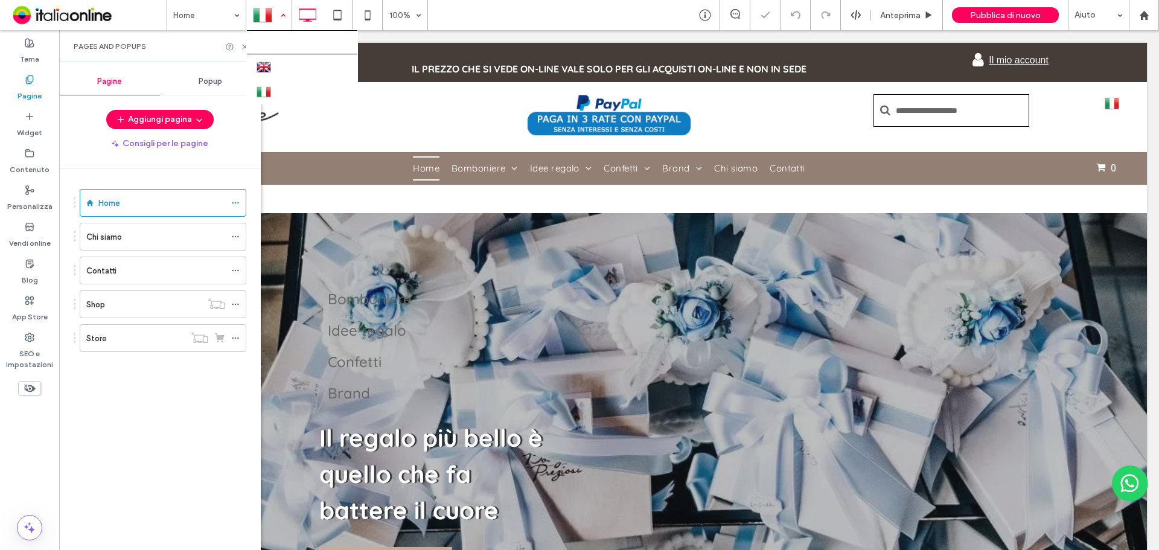
click at [262, 11] on div at bounding box center [269, 15] width 44 height 29
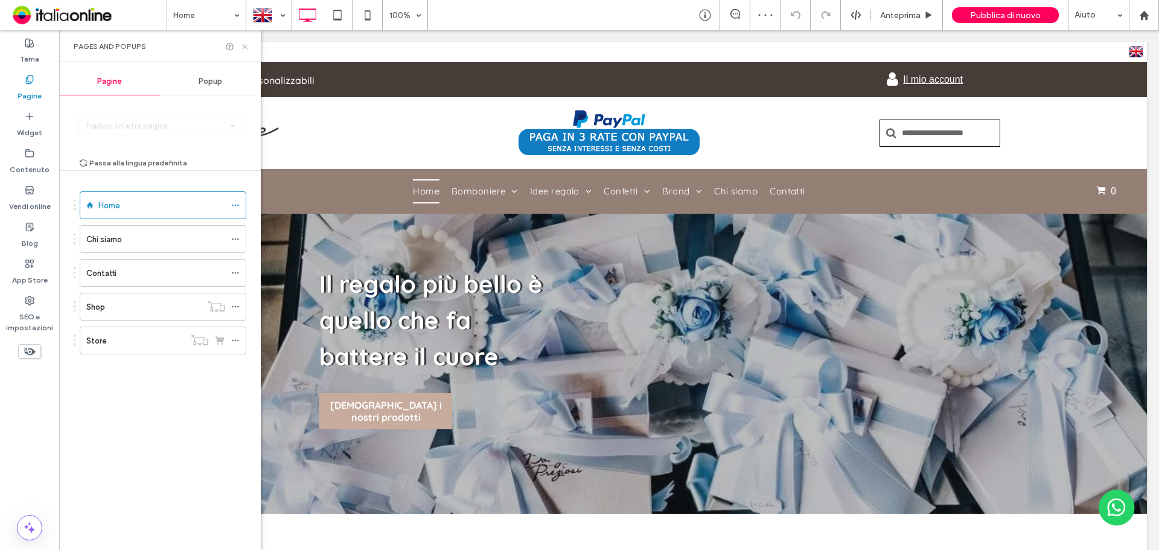
click at [247, 45] on icon at bounding box center [244, 46] width 9 height 9
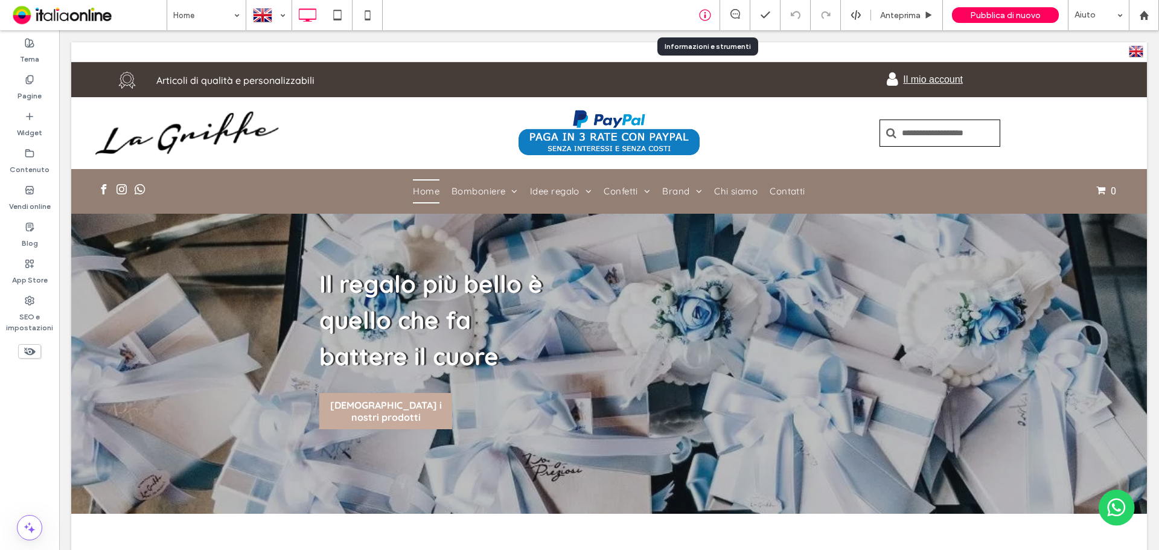
click at [695, 12] on div at bounding box center [705, 15] width 30 height 12
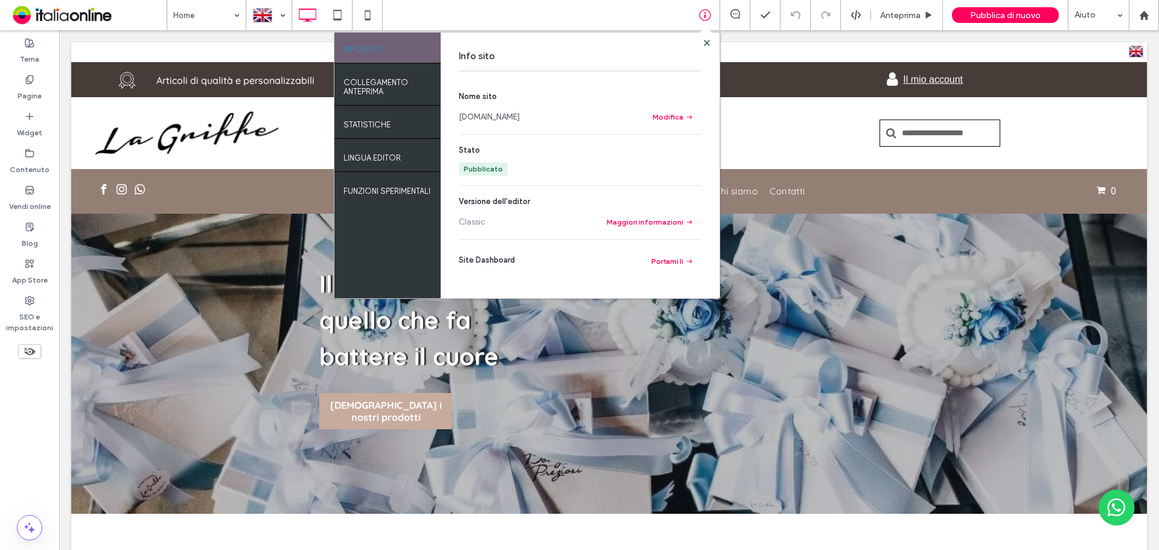
click at [520, 117] on link "[DOMAIN_NAME]" at bounding box center [489, 117] width 61 height 12
